Goal: Obtain resource: Download file/media

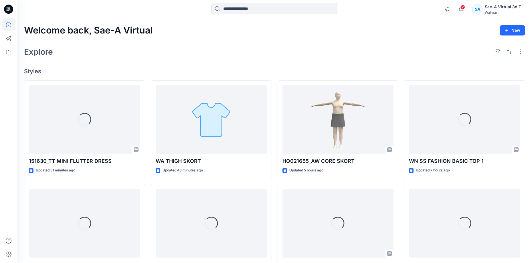
click at [10, 8] on icon at bounding box center [8, 9] width 9 height 9
click at [11, 51] on icon at bounding box center [8, 52] width 5 height 5
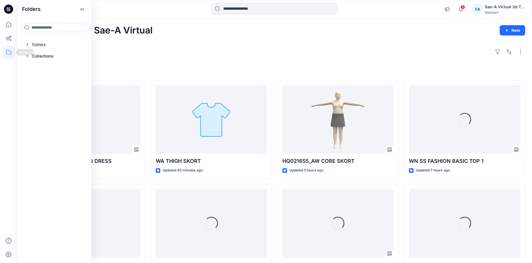
click at [7, 50] on icon at bounding box center [8, 52] width 5 height 5
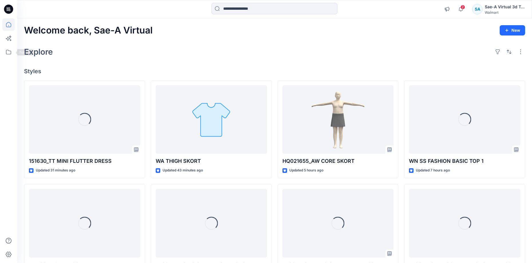
drag, startPoint x: 5, startPoint y: 53, endPoint x: 17, endPoint y: 53, distance: 11.7
click at [5, 53] on icon at bounding box center [8, 52] width 13 height 13
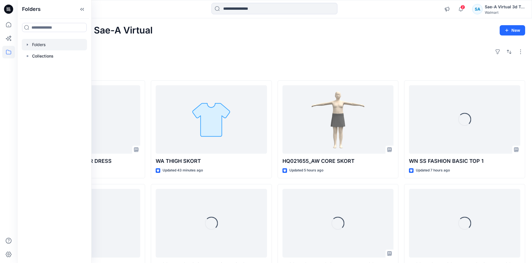
click at [46, 47] on div at bounding box center [54, 44] width 65 height 11
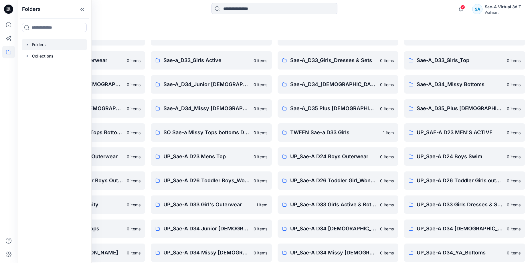
scroll to position [133, 0]
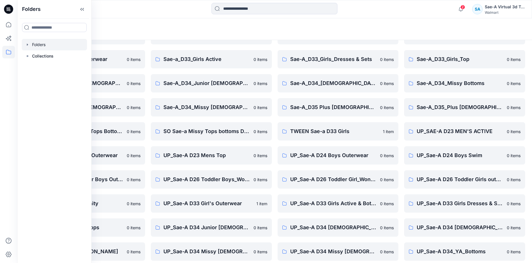
click at [81, 11] on icon at bounding box center [82, 9] width 9 height 9
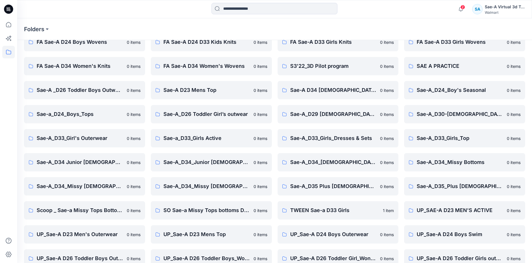
scroll to position [0, 0]
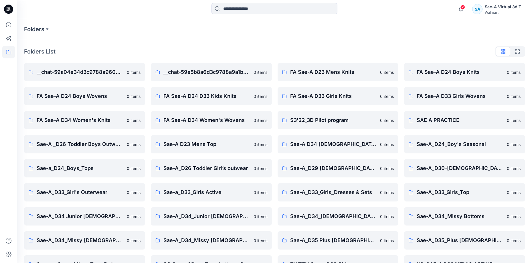
click at [9, 10] on icon at bounding box center [8, 9] width 9 height 9
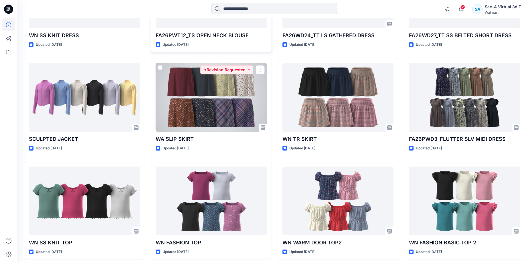
scroll to position [257, 0]
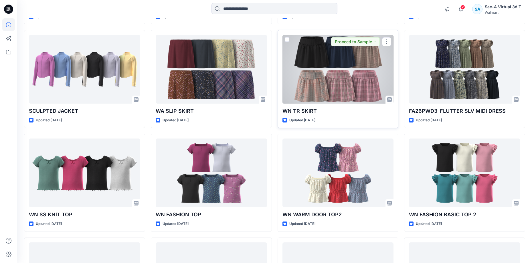
click at [338, 85] on div at bounding box center [337, 69] width 111 height 69
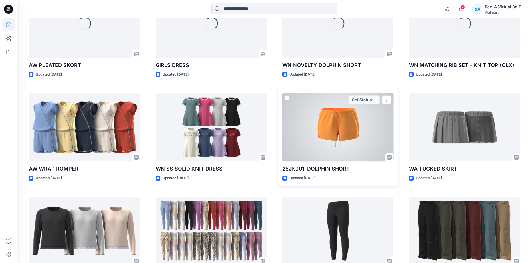
scroll to position [2584, 0]
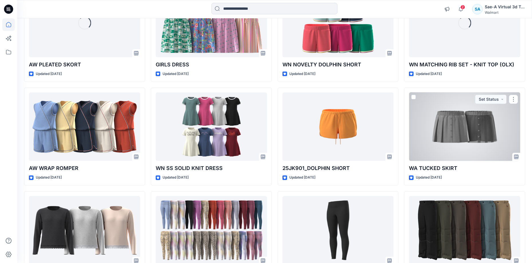
click at [456, 146] on div at bounding box center [464, 126] width 111 height 69
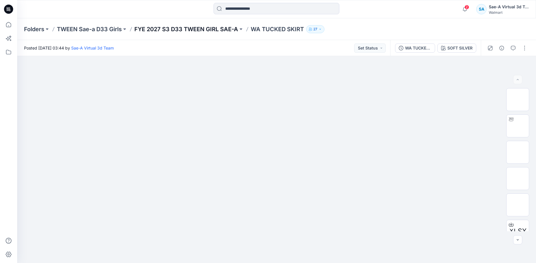
click at [219, 31] on p "FYE 2027 S3 D33 TWEEN GIRL SAE-A" at bounding box center [186, 29] width 104 height 8
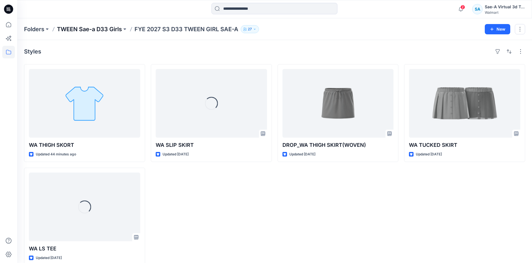
click at [111, 31] on p "TWEEN Sae-a D33 Girls" at bounding box center [89, 29] width 65 height 8
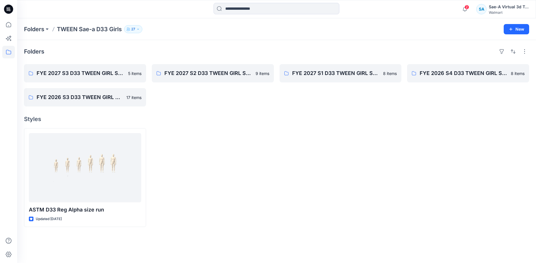
drag, startPoint x: 257, startPoint y: 135, endPoint x: 248, endPoint y: 126, distance: 12.9
click at [257, 135] on div at bounding box center [213, 177] width 122 height 99
click at [206, 74] on p "FYE 2027 S2 D33 TWEEN GIRL SAE-A" at bounding box center [212, 73] width 96 height 8
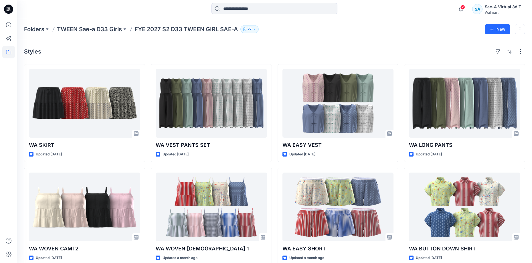
click at [94, 29] on p "TWEEN Sae-a D33 Girls" at bounding box center [89, 29] width 65 height 8
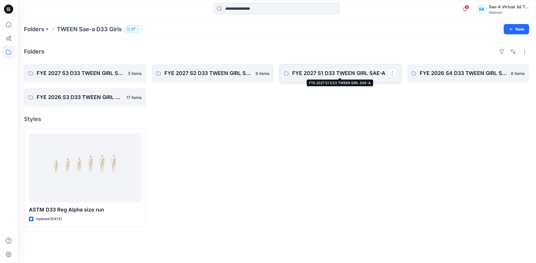
click at [330, 75] on p "FYE 2027 S1 D33 TWEEN GIRL SAE-A" at bounding box center [340, 73] width 96 height 8
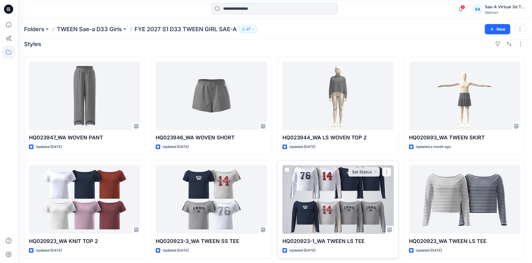
scroll to position [10, 0]
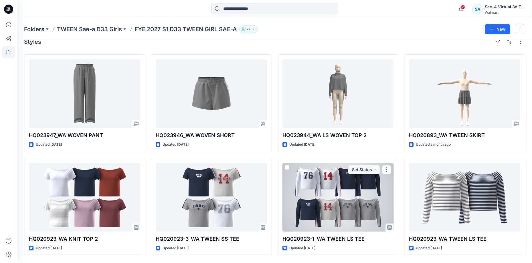
click at [322, 191] on div at bounding box center [337, 197] width 111 height 69
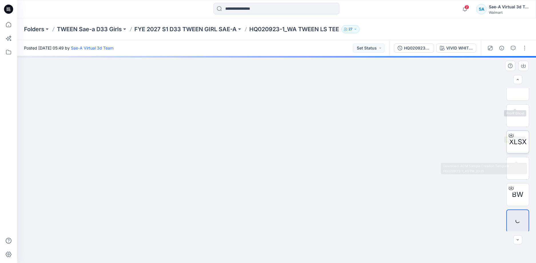
scroll to position [64, 0]
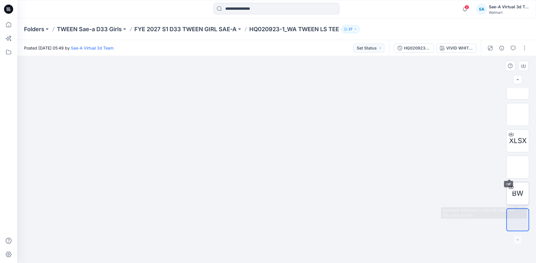
click at [511, 185] on icon at bounding box center [511, 187] width 5 height 5
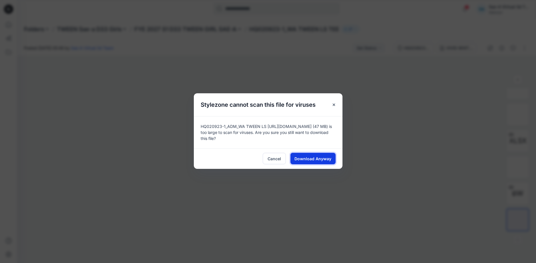
click at [312, 157] on span "Download Anyway" at bounding box center [313, 159] width 37 height 6
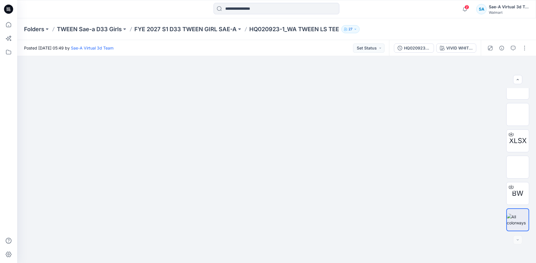
click at [389, 17] on div "2 Notifications Your style HQ021655_AW CORE SKORT has been updated with HQ02165…" at bounding box center [276, 9] width 519 height 18
click at [463, 7] on icon "button" at bounding box center [465, 8] width 11 height 11
